Goal: Register for event/course

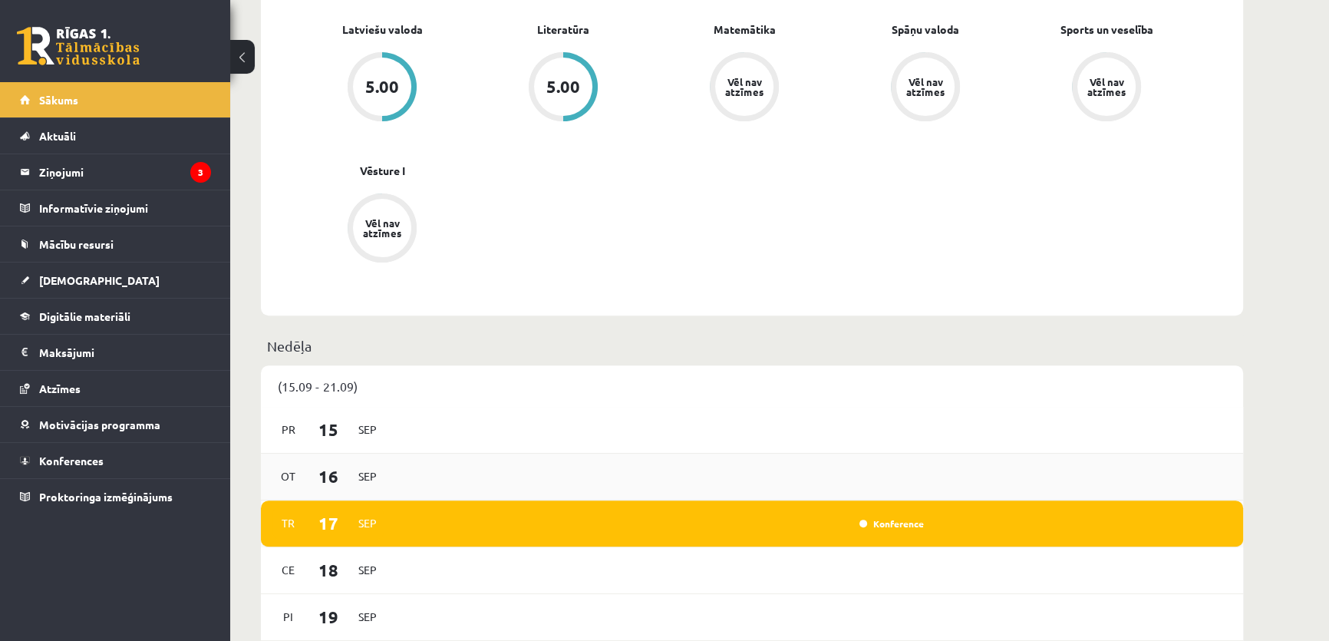
scroll to position [697, 0]
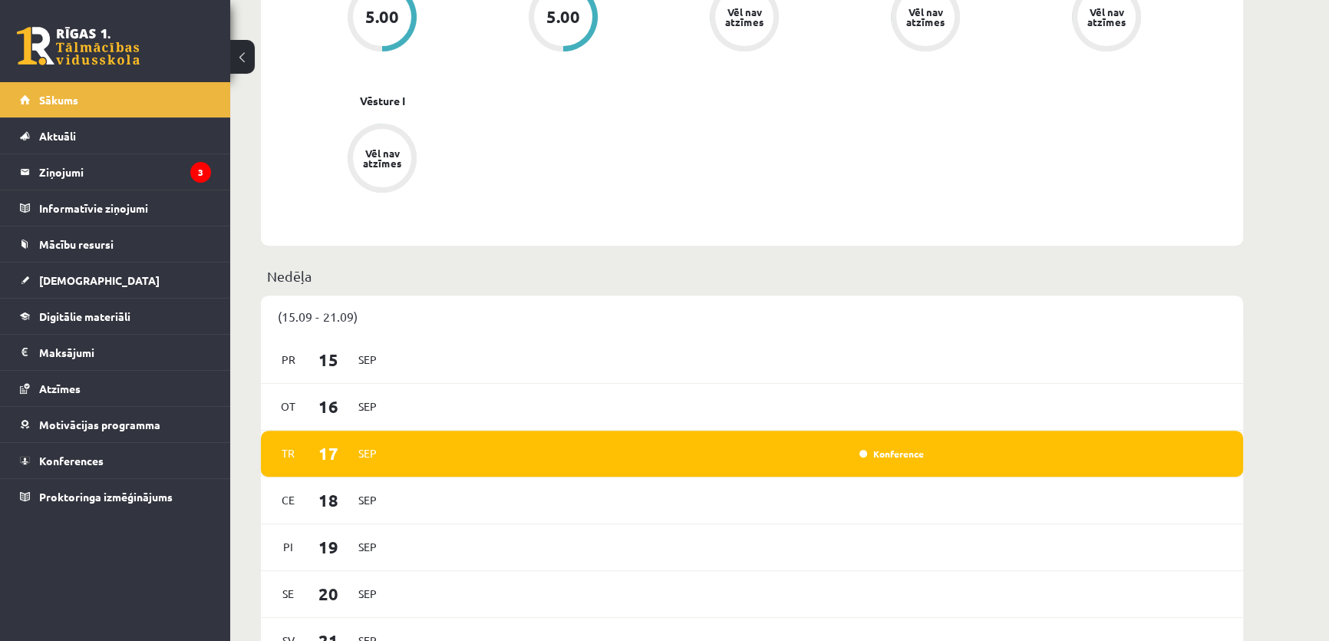
click at [891, 460] on div "Konference" at bounding box center [890, 453] width 77 height 15
click at [898, 450] on div "Konference" at bounding box center [890, 453] width 77 height 15
click at [896, 460] on div "Konference" at bounding box center [890, 453] width 77 height 15
click at [888, 452] on link "Konference" at bounding box center [891, 453] width 64 height 12
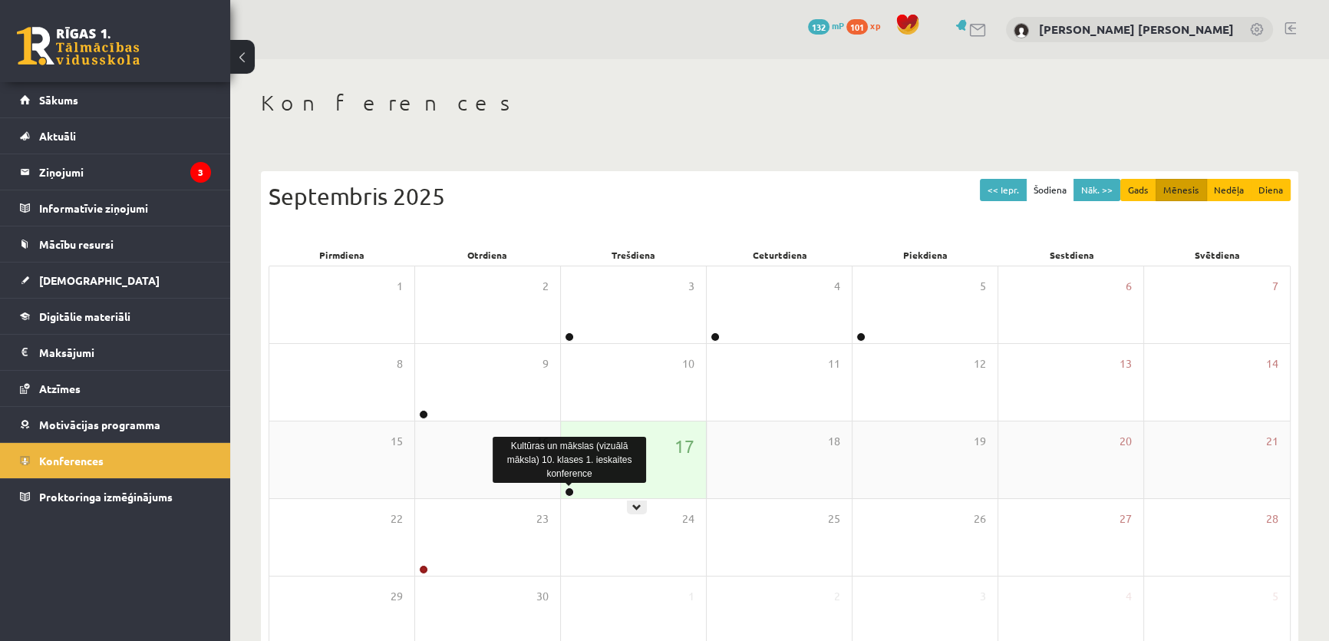
click at [565, 489] on link at bounding box center [569, 491] width 9 height 9
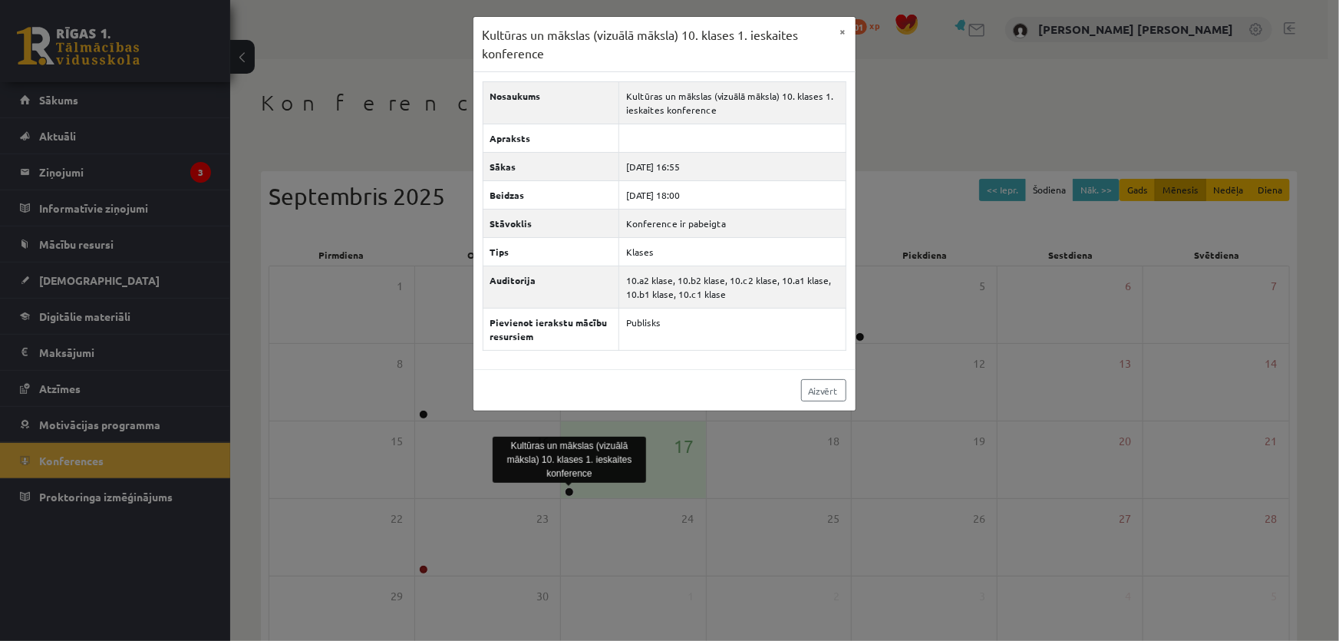
click at [362, 332] on div "Kultūras un mākslas (vizuālā māksla) 10. klases 1. ieskaites konference × Nosau…" at bounding box center [669, 320] width 1339 height 641
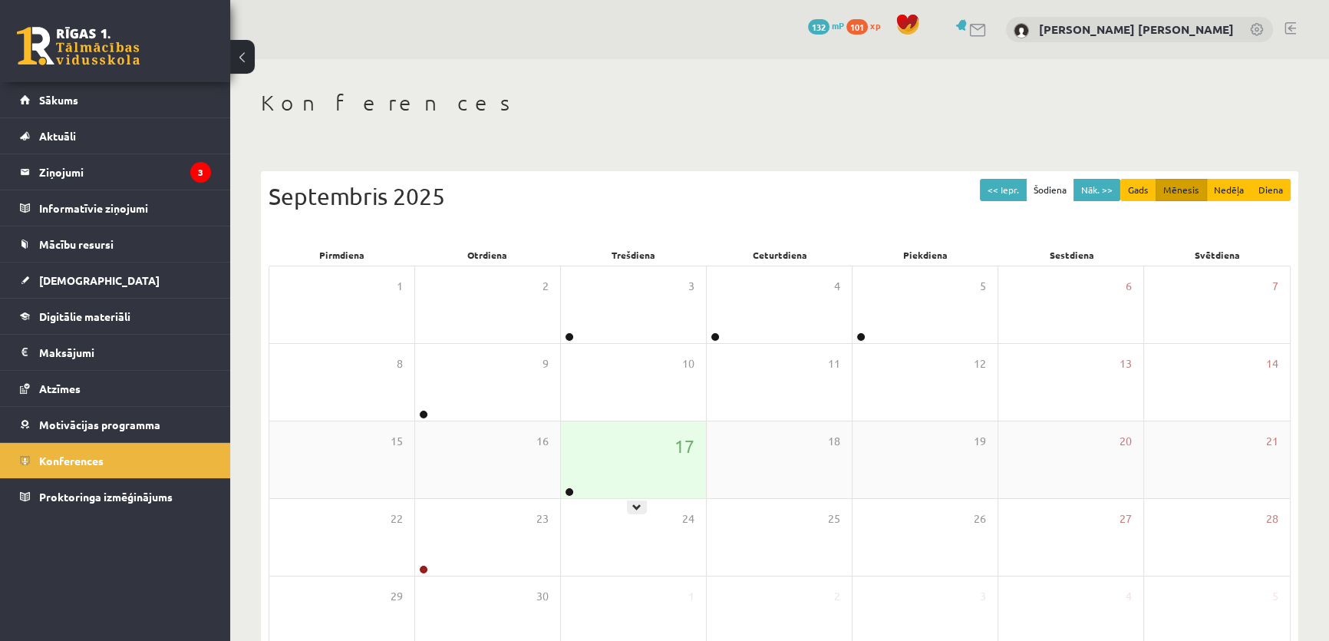
click at [605, 456] on div "17" at bounding box center [633, 459] width 145 height 77
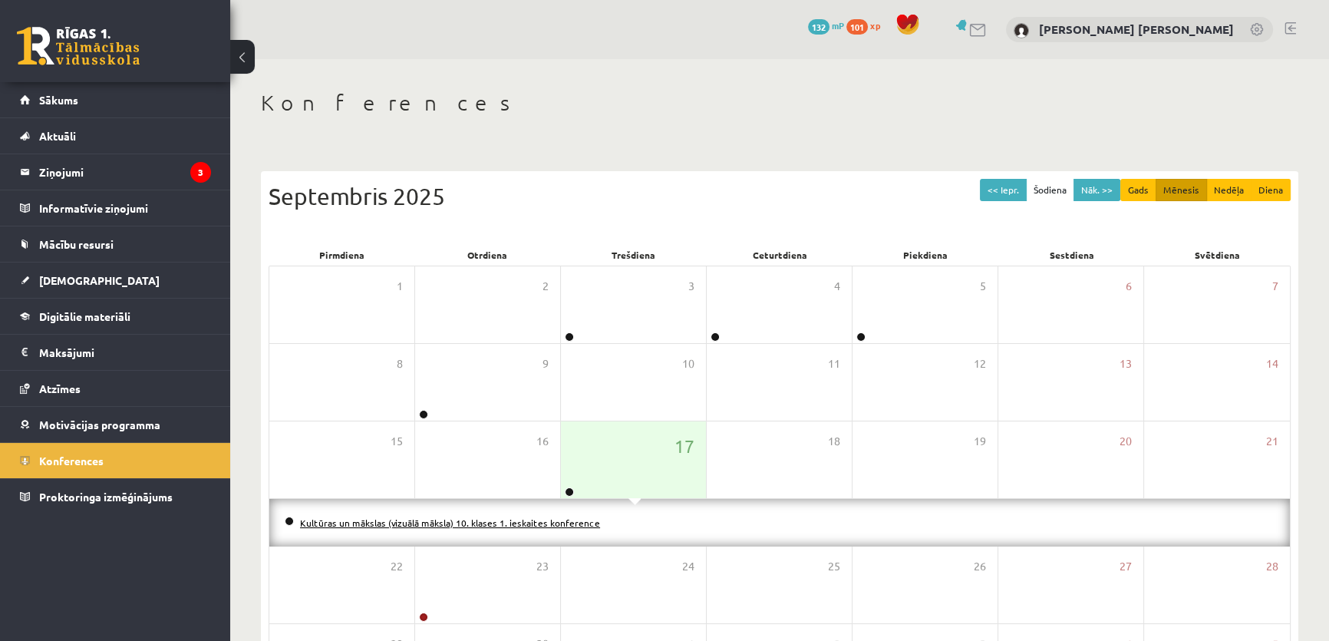
click at [546, 522] on link "Kultūras un mākslas (vizuālā māksla) 10. klases 1. ieskaites konference" at bounding box center [450, 522] width 300 height 12
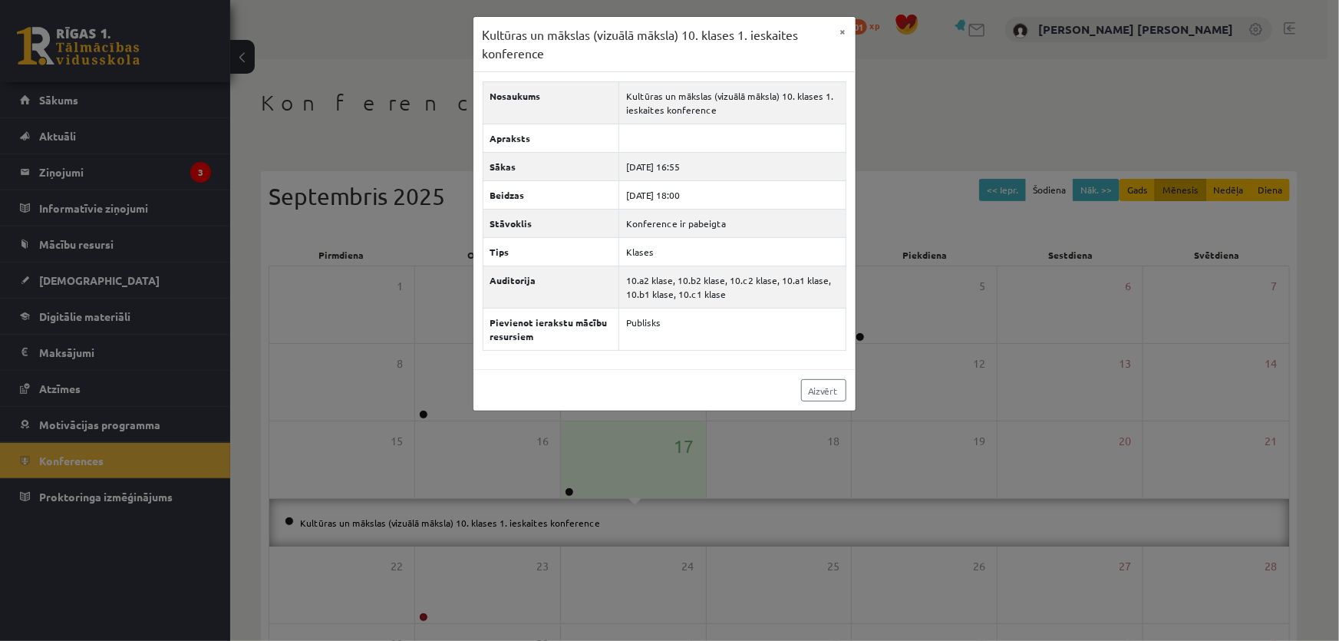
click at [338, 354] on div "Kultūras un mākslas (vizuālā māksla) 10. klases 1. ieskaites konference × Nosau…" at bounding box center [669, 320] width 1339 height 641
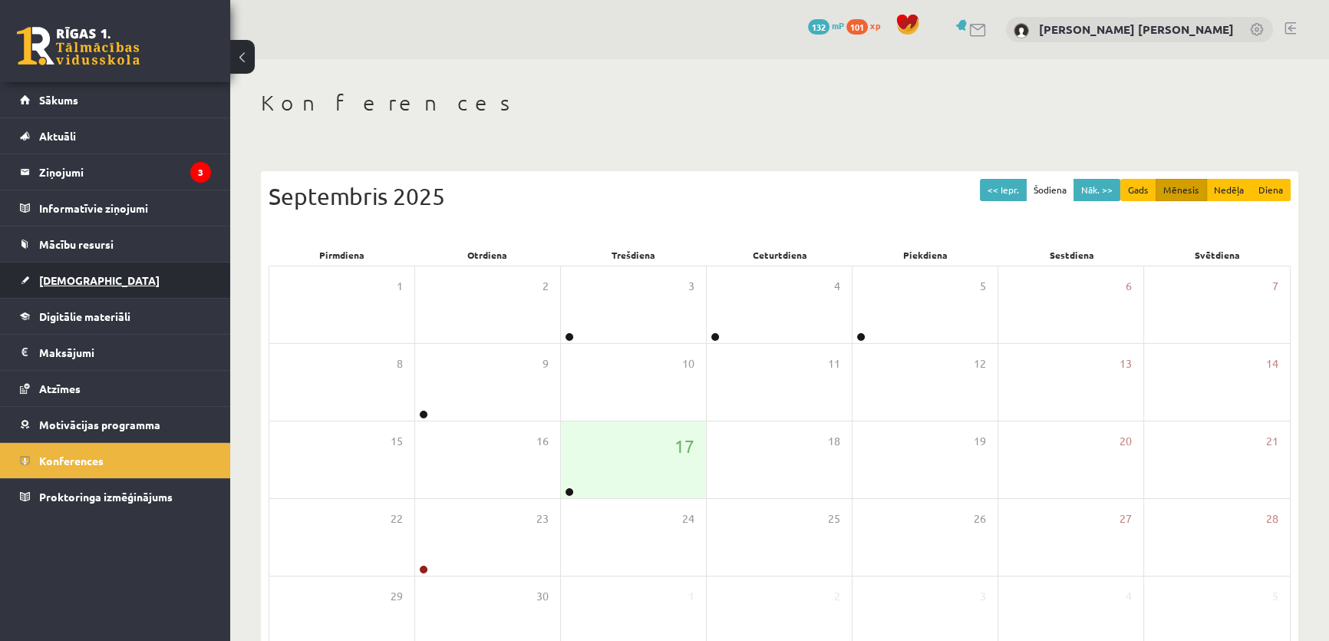
drag, startPoint x: 0, startPoint y: 567, endPoint x: 68, endPoint y: 292, distance: 283.8
click at [0, 565] on div "0 Dāvanas 132 mP 101 xp Frančesko Pio Bevilakva Sākums Aktuāli Kā mācīties eSKO…" at bounding box center [115, 320] width 230 height 641
click at [81, 169] on legend "Ziņojumi 3" at bounding box center [125, 171] width 172 height 35
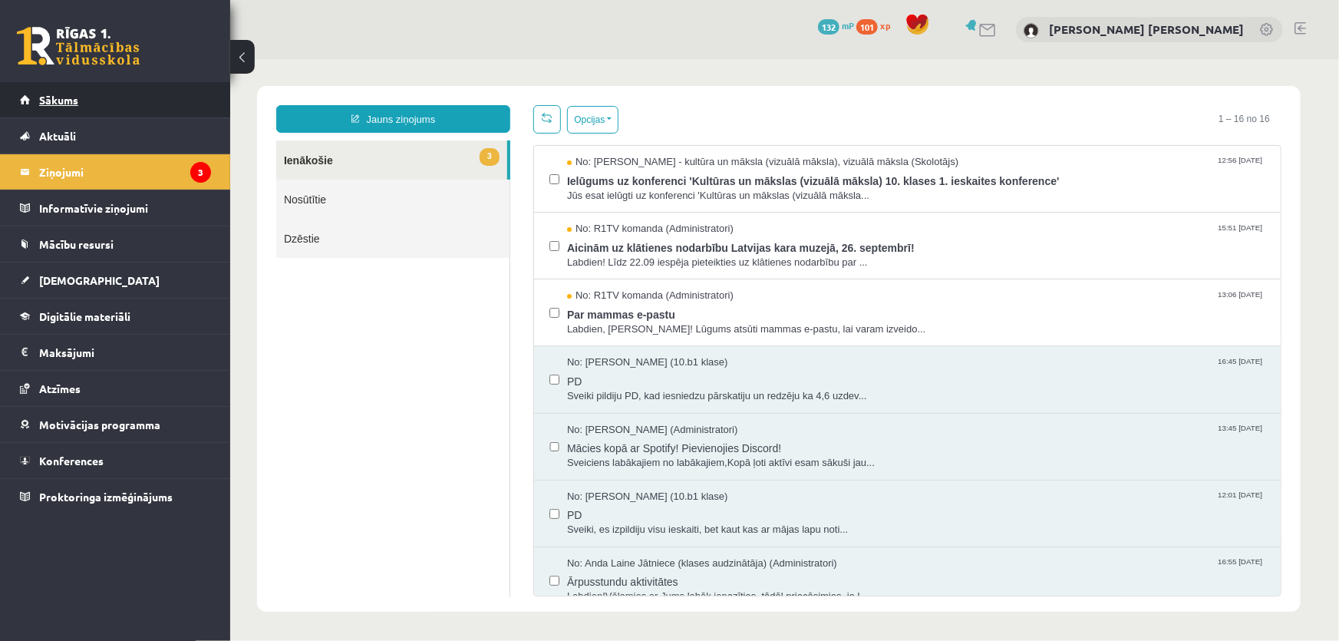
click at [75, 114] on link "Sākums" at bounding box center [115, 99] width 191 height 35
